Goal: Information Seeking & Learning: Learn about a topic

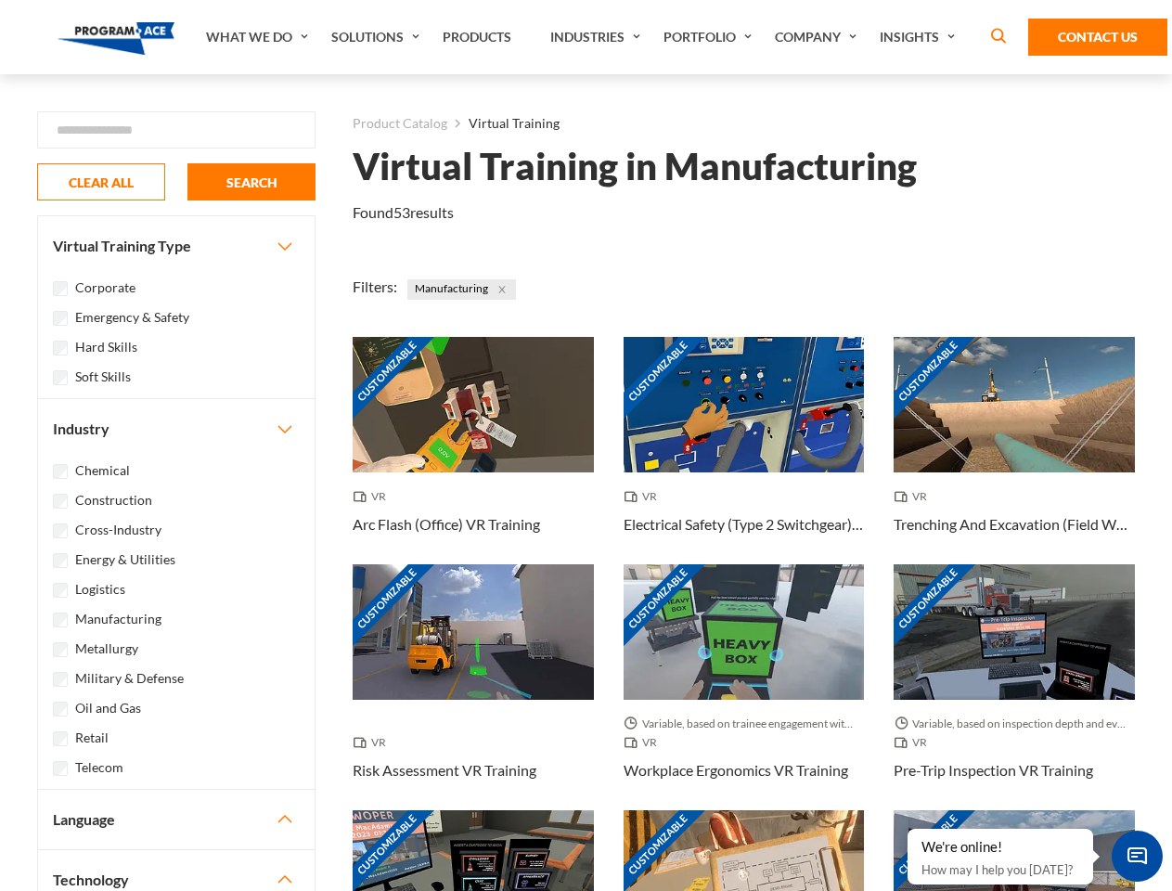
click at [259, 37] on link "What We Do" at bounding box center [259, 37] width 125 height 74
click at [378, 37] on link "Solutions" at bounding box center [377, 37] width 111 height 74
click at [598, 37] on link "Industries" at bounding box center [597, 37] width 113 height 74
click at [819, 37] on link "Company" at bounding box center [817, 37] width 105 height 74
click at [920, 37] on link "Insights" at bounding box center [919, 37] width 98 height 74
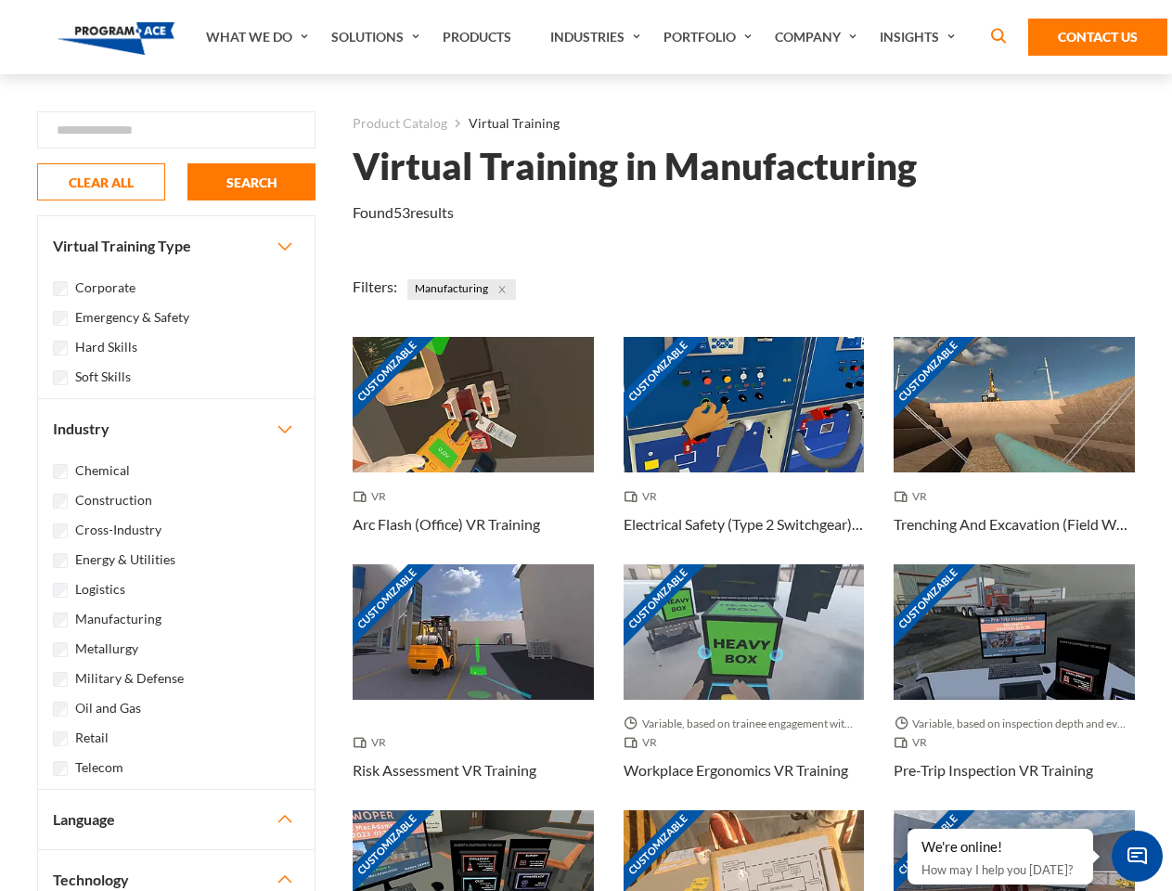
click at [0, 0] on div "Blog White Papers News" at bounding box center [0, 0] width 0 height 0
click at [0, 0] on strong "How Virtual Learning Can Enhance Workforce Productivity: A Guide for L&D Manage…" at bounding box center [0, 0] width 0 height 0
click at [1137, 855] on span "Minimize live chat window" at bounding box center [1137, 856] width 68 height 68
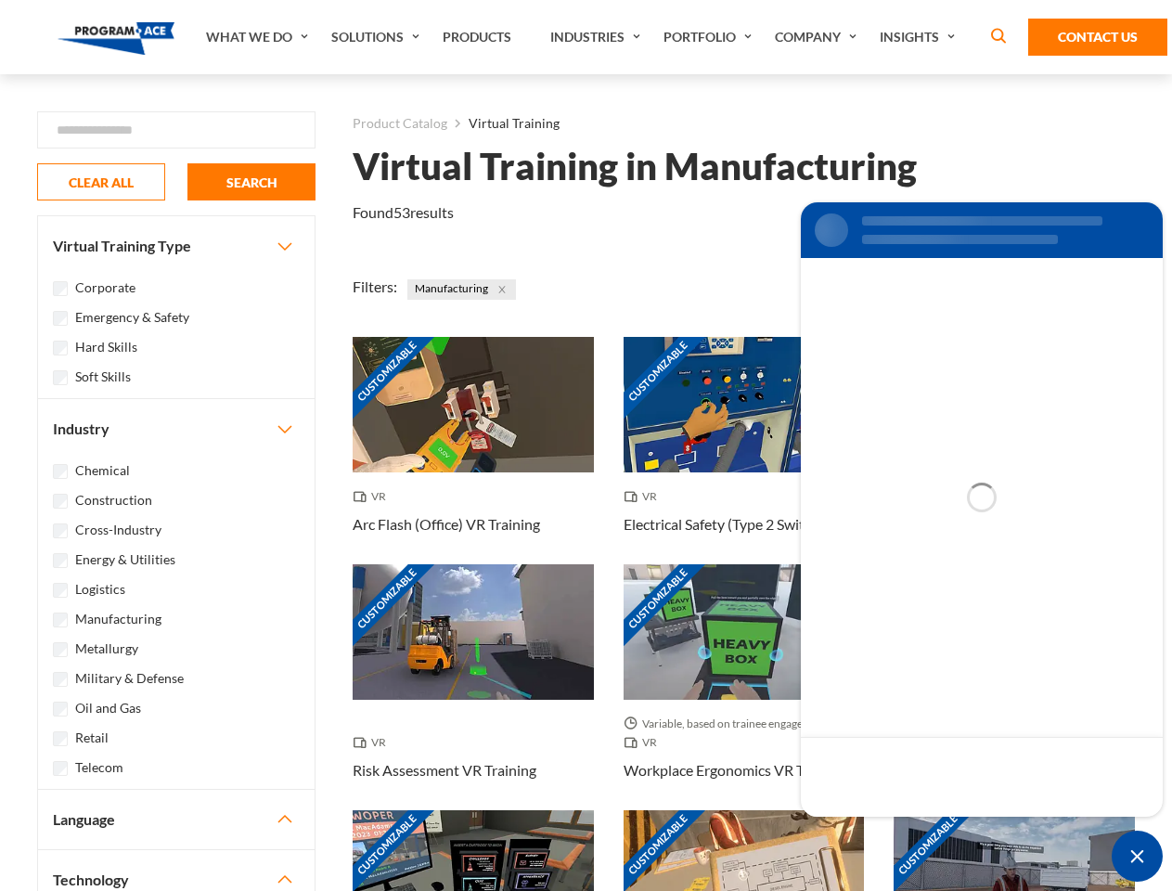
click at [908, 829] on div "Customizable" at bounding box center [1013, 877] width 241 height 135
